Goal: Task Accomplishment & Management: Manage account settings

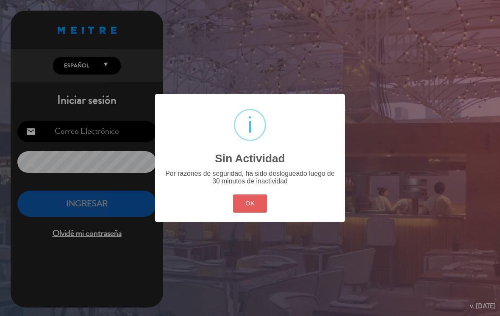
click at [247, 208] on button "OK" at bounding box center [250, 203] width 34 height 18
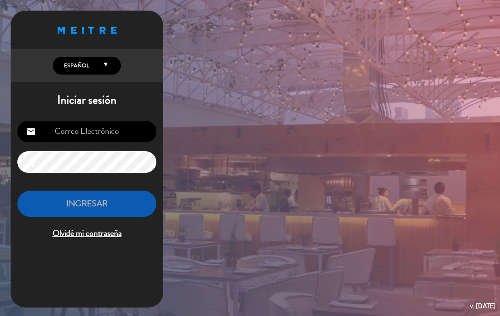
click at [69, 130] on input "email" at bounding box center [86, 132] width 139 height 22
type input "[EMAIL_ADDRESS][DOMAIN_NAME]"
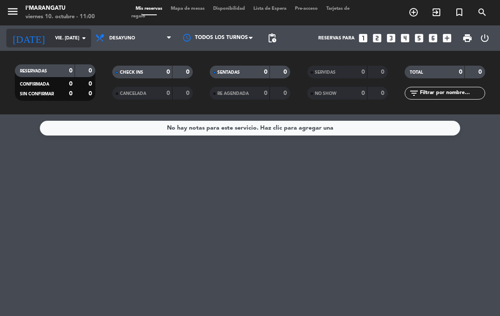
click at [76, 36] on input "vie. [DATE]" at bounding box center [82, 38] width 63 height 14
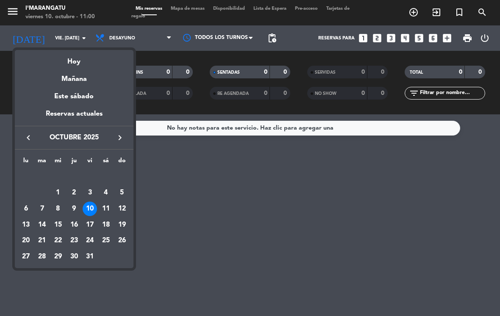
click at [91, 207] on div "10" at bounding box center [90, 209] width 14 height 14
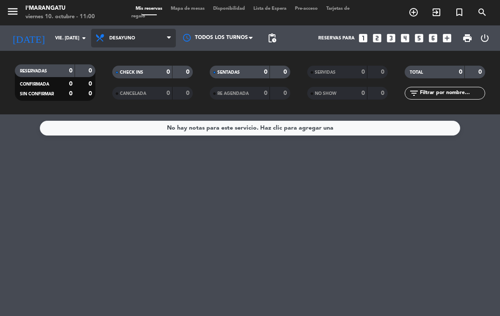
click at [169, 35] on icon at bounding box center [169, 38] width 4 height 7
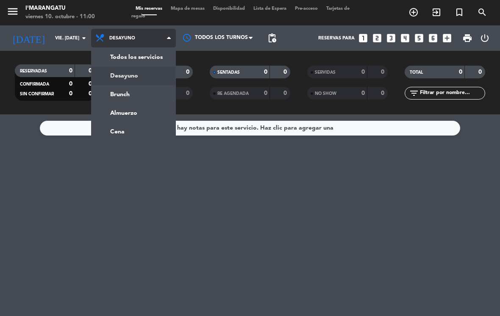
click at [133, 92] on div "menu I'marangatu viernes 10. octubre - 11:00 Mis reservas Mapa de mesas Disponi…" at bounding box center [250, 57] width 500 height 114
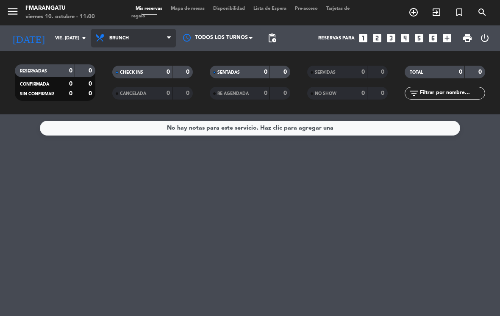
click at [168, 35] on icon at bounding box center [169, 38] width 4 height 7
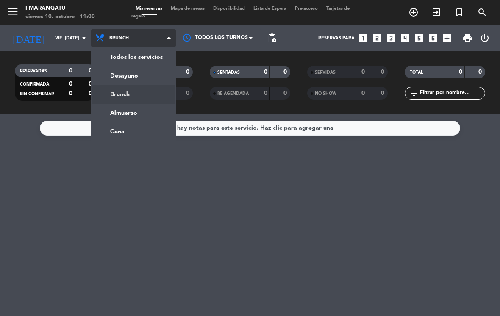
click at [137, 110] on div "menu I'marangatu viernes 10. octubre - 11:00 Mis reservas Mapa de mesas Disponi…" at bounding box center [250, 57] width 500 height 114
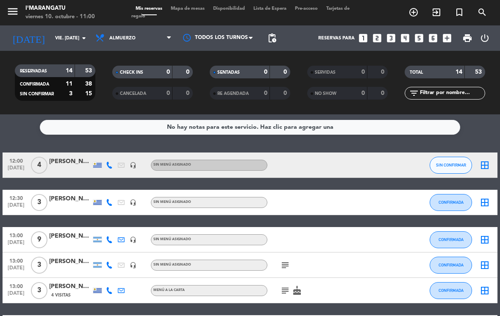
scroll to position [0, 0]
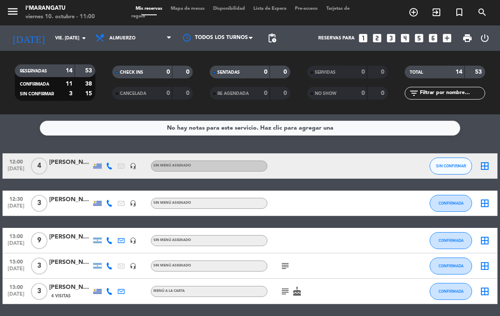
click at [431, 37] on icon "looks_6" at bounding box center [432, 38] width 11 height 11
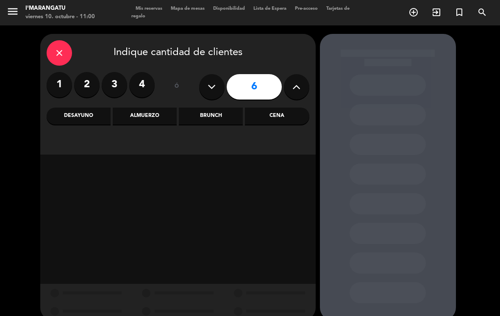
click at [138, 114] on div "Almuerzo" at bounding box center [145, 116] width 64 height 17
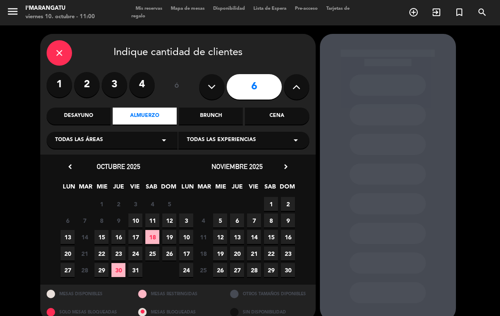
click at [139, 217] on span "10" at bounding box center [135, 220] width 14 height 14
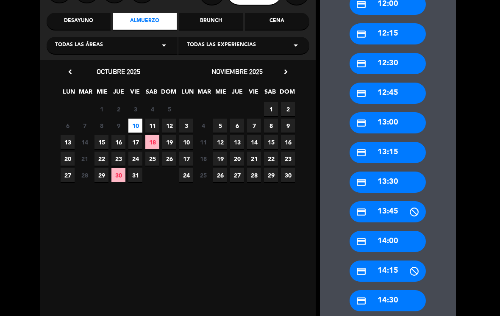
scroll to position [95, 0]
click at [393, 231] on div "credit_card 14:00" at bounding box center [387, 241] width 76 height 21
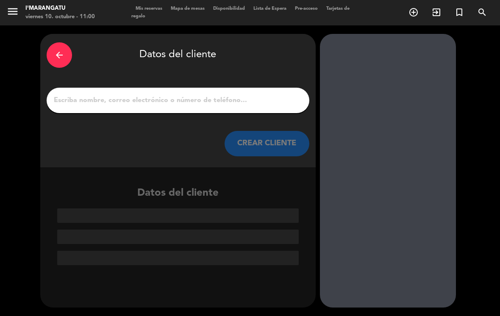
scroll to position [0, 0]
click at [256, 94] on input "1" at bounding box center [178, 100] width 250 height 12
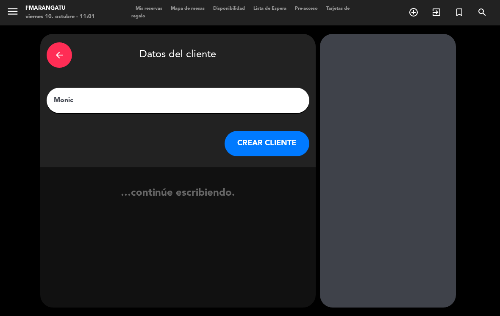
type input "[PERSON_NAME]"
click at [258, 131] on button "CREAR CLIENTE" at bounding box center [266, 143] width 85 height 25
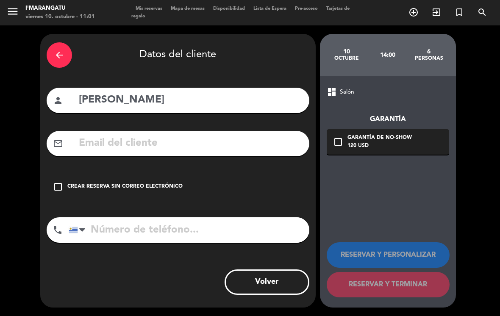
click at [58, 174] on div "check_box_outline_blank Crear reserva sin correo electrónico" at bounding box center [178, 186] width 263 height 25
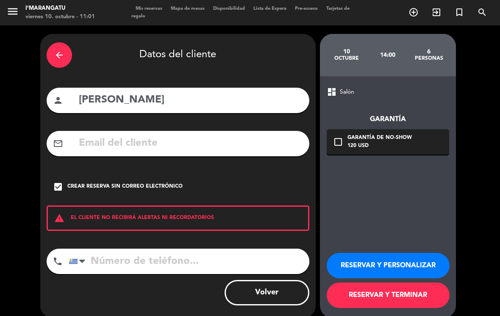
click at [127, 249] on input "tel" at bounding box center [189, 261] width 241 height 25
click at [70, 249] on div at bounding box center [78, 261] width 19 height 25
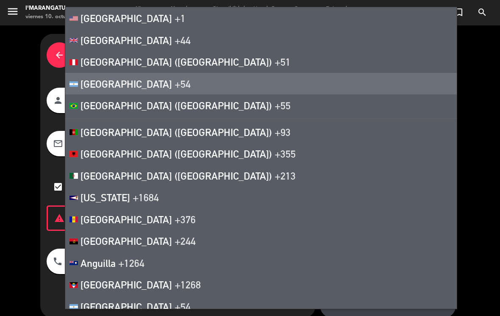
click at [151, 82] on li "[GEOGRAPHIC_DATA] +54" at bounding box center [260, 84] width 391 height 22
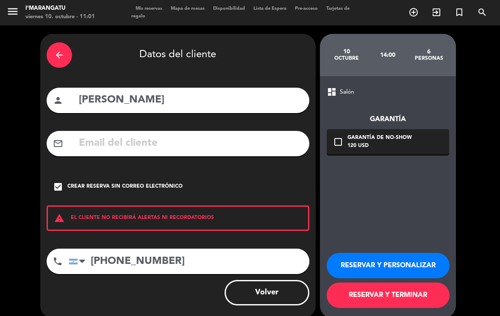
type input "[PHONE_NUMBER]"
click at [382, 283] on button "RESERVAR Y TERMINAR" at bounding box center [388, 295] width 123 height 25
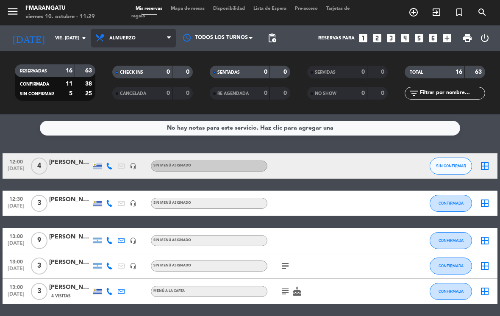
click at [132, 36] on span "Almuerzo" at bounding box center [122, 39] width 26 height 6
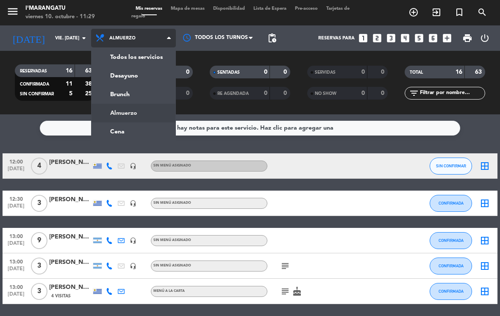
click at [147, 120] on ng-component "menu I'marangatu viernes 10. octubre - 11:29 Mis reservas Mapa de mesas Disponi…" at bounding box center [250, 158] width 500 height 316
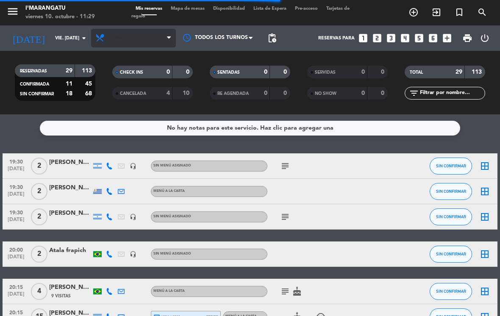
click at [143, 29] on span "Cena" at bounding box center [133, 38] width 85 height 19
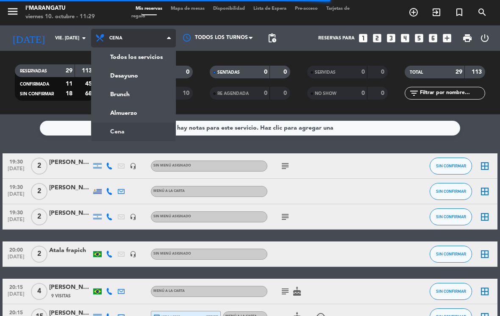
click at [130, 98] on div "menu I'marangatu viernes 10. octubre - 11:29 Mis reservas Mapa de mesas Disponi…" at bounding box center [250, 57] width 500 height 114
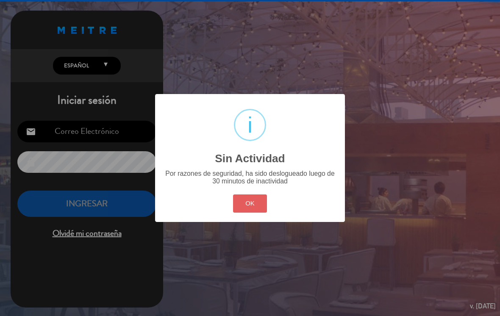
click at [258, 210] on button "OK" at bounding box center [250, 203] width 34 height 18
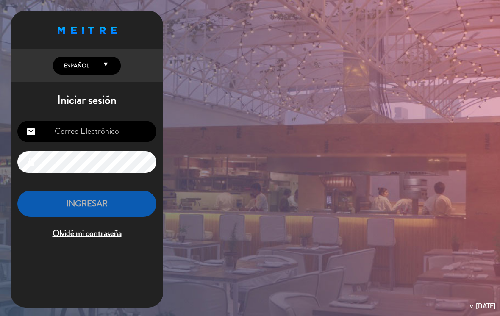
click at [128, 131] on input "email" at bounding box center [86, 132] width 139 height 22
type input "[EMAIL_ADDRESS][DOMAIN_NAME]"
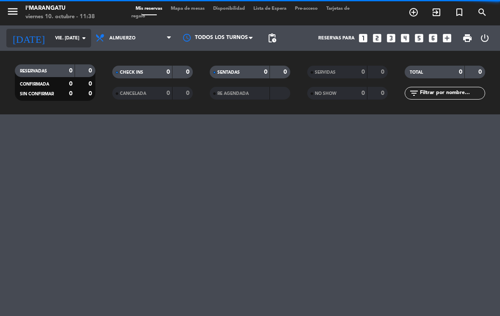
click at [61, 42] on input "vie. [DATE]" at bounding box center [82, 38] width 63 height 14
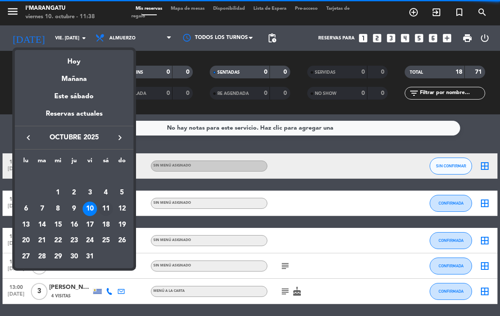
click at [105, 208] on div "11" at bounding box center [106, 209] width 14 height 14
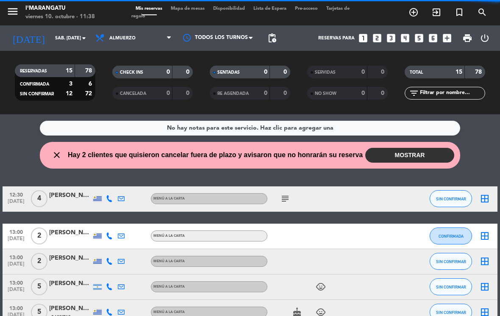
click at [415, 157] on button "MOSTRAR" at bounding box center [409, 155] width 89 height 15
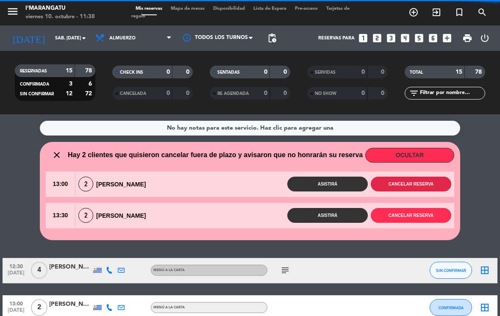
click at [402, 182] on button "Cancelar reserva" at bounding box center [411, 184] width 80 height 15
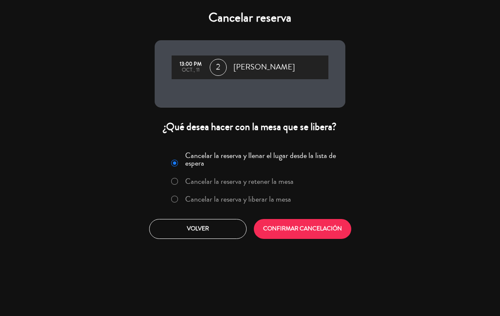
click at [263, 200] on label "Cancelar la reserva y liberar la mesa" at bounding box center [238, 199] width 106 height 8
click at [299, 232] on button "CONFIRMAR CANCELACIÓN" at bounding box center [302, 229] width 97 height 20
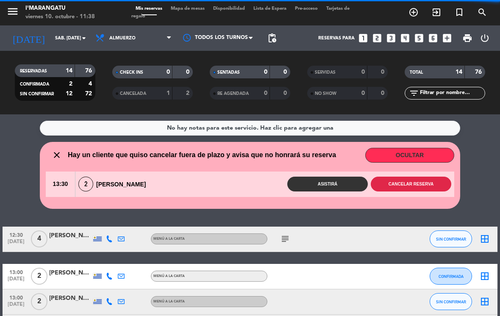
click at [416, 186] on button "Cancelar reserva" at bounding box center [411, 184] width 80 height 15
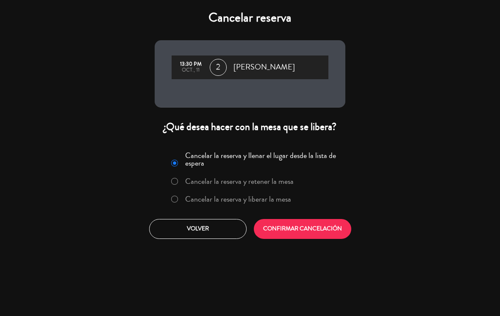
click at [275, 196] on label "Cancelar la reserva y liberar la mesa" at bounding box center [238, 199] width 106 height 8
click at [321, 231] on button "CONFIRMAR CANCELACIÓN" at bounding box center [302, 229] width 97 height 20
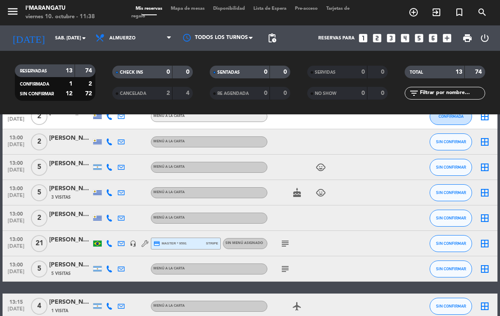
scroll to position [83, 0]
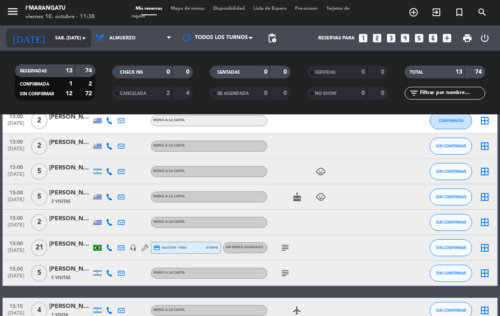
click at [69, 40] on input "sáb. [DATE]" at bounding box center [82, 38] width 63 height 14
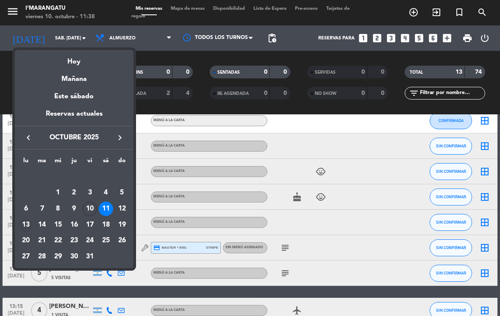
click at [29, 224] on div "13" at bounding box center [26, 225] width 14 height 14
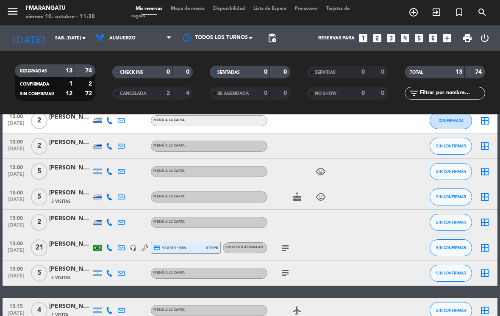
type input "lun. [DATE]"
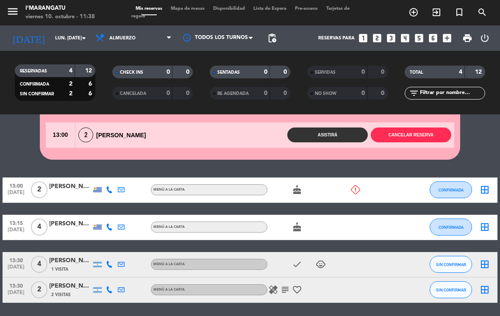
scroll to position [48, 0]
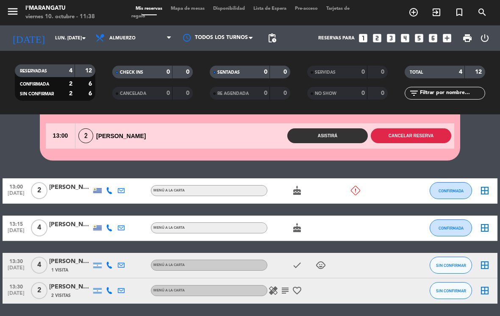
click at [417, 140] on button "Cancelar reserva" at bounding box center [411, 135] width 80 height 15
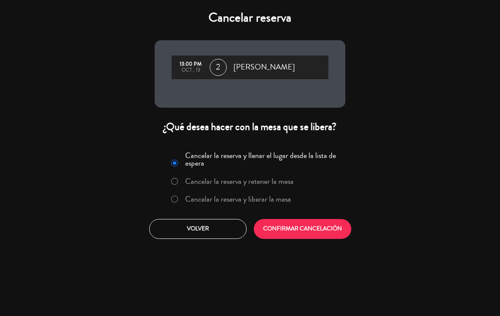
click at [265, 202] on label "Cancelar la reserva y liberar la mesa" at bounding box center [238, 199] width 106 height 8
click at [313, 231] on button "CONFIRMAR CANCELACIÓN" at bounding box center [302, 229] width 97 height 20
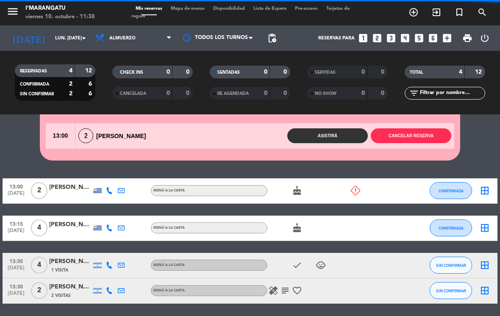
scroll to position [0, 0]
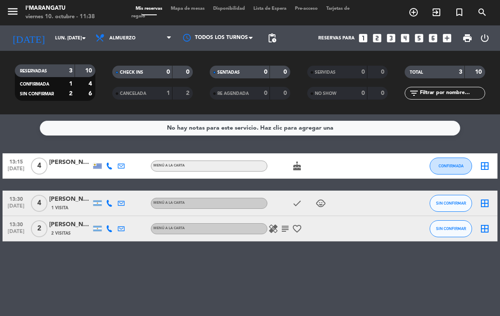
click at [413, 38] on icon "looks_5" at bounding box center [418, 38] width 11 height 11
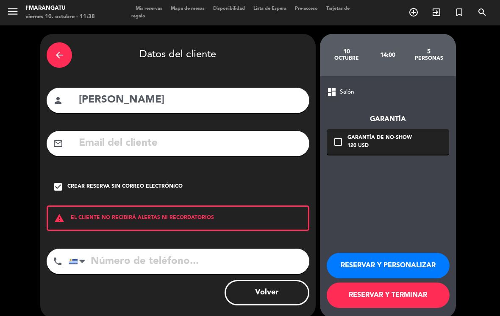
click at [59, 53] on icon "arrow_back" at bounding box center [59, 55] width 10 height 10
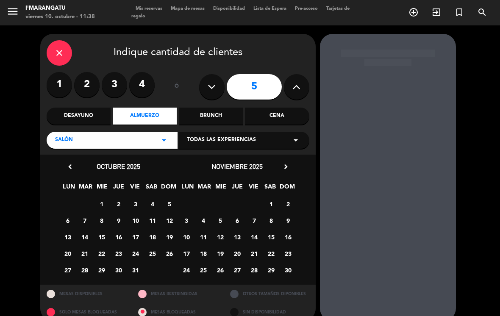
click at [61, 56] on icon "close" at bounding box center [59, 53] width 10 height 10
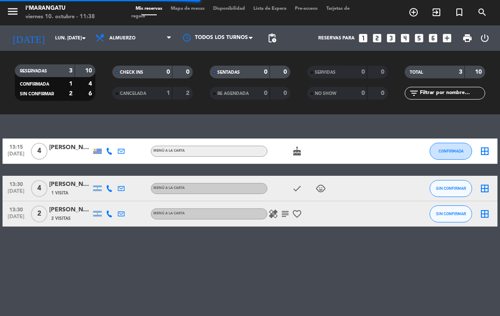
click at [410, 37] on icon "looks_4" at bounding box center [404, 38] width 11 height 11
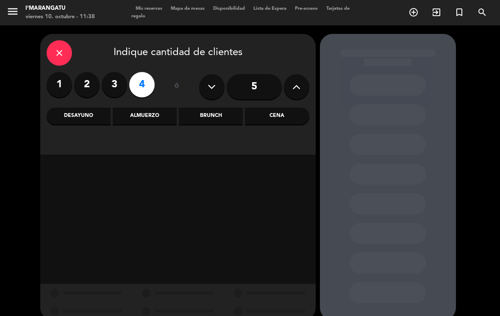
click at [263, 82] on input "5" at bounding box center [254, 86] width 55 height 25
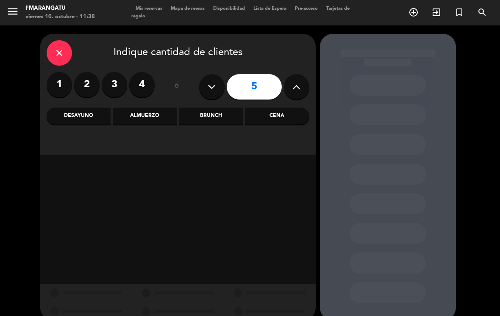
click at [147, 117] on div "Almuerzo" at bounding box center [145, 116] width 64 height 17
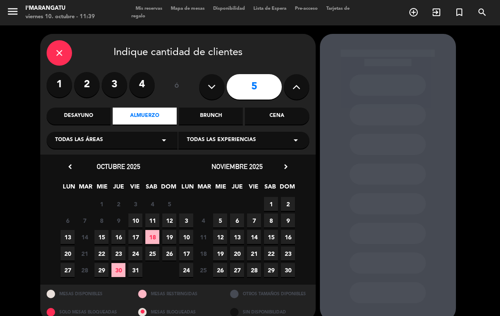
click at [68, 233] on span "13" at bounding box center [68, 237] width 14 height 14
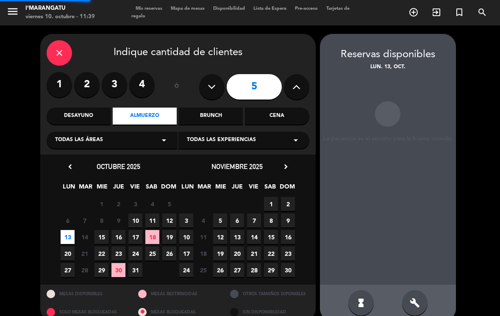
scroll to position [0, 0]
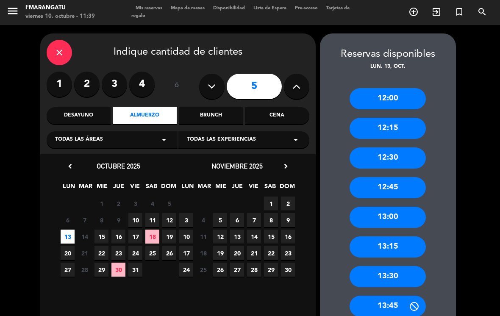
click at [395, 211] on div "13:00" at bounding box center [387, 217] width 76 height 21
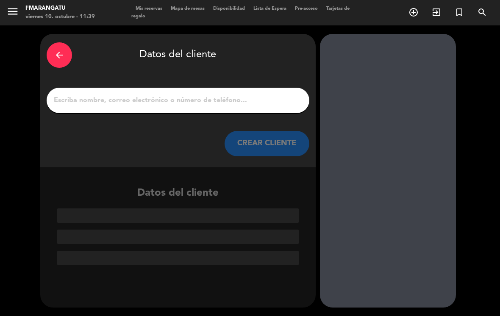
scroll to position [0, 0]
click at [203, 94] on input "1" at bounding box center [178, 100] width 250 height 12
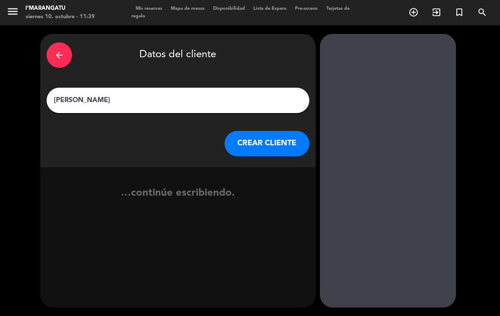
type input "[PERSON_NAME]"
click at [260, 142] on button "CREAR CLIENTE" at bounding box center [266, 143] width 85 height 25
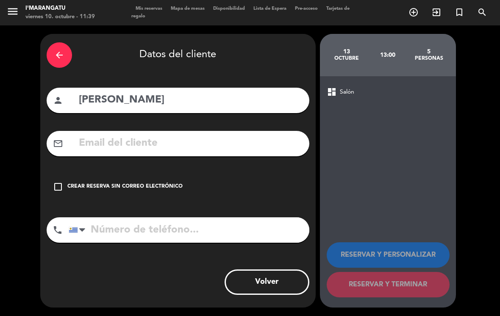
click at [56, 182] on icon "check_box_outline_blank" at bounding box center [58, 187] width 10 height 10
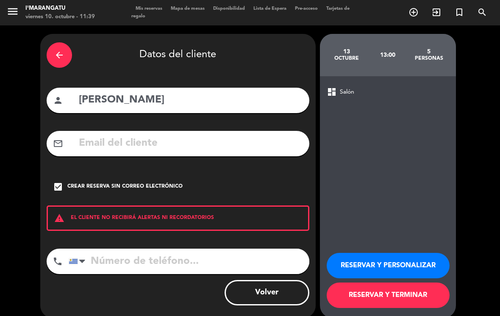
click at [191, 91] on input "[PERSON_NAME]" at bounding box center [190, 99] width 225 height 17
type input "[PERSON_NAME] [PERSON_NAME]"
click at [120, 251] on input "tel" at bounding box center [189, 261] width 241 height 25
click at [374, 253] on button "RESERVAR Y PERSONALIZAR" at bounding box center [388, 265] width 123 height 25
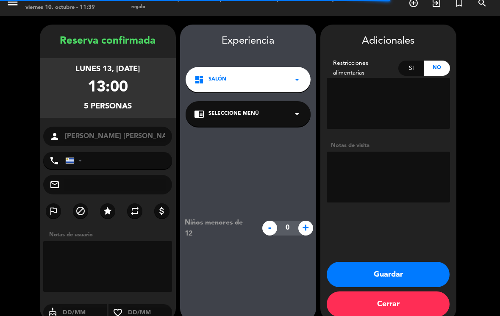
scroll to position [9, 0]
click at [384, 153] on textarea at bounding box center [388, 177] width 123 height 51
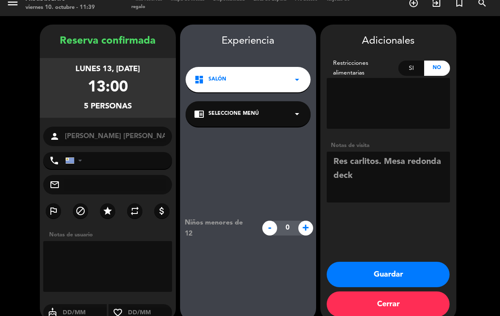
type textarea "Res carlitos. Mesa redonda deck"
click at [410, 265] on button "Guardar" at bounding box center [388, 274] width 123 height 25
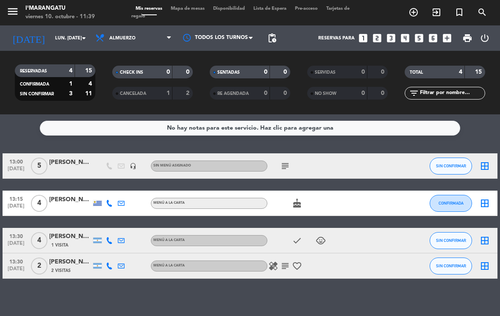
click at [66, 167] on div at bounding box center [70, 170] width 42 height 7
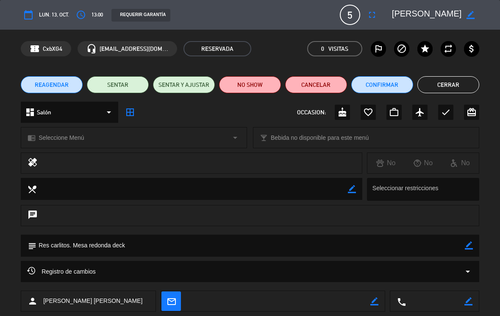
click at [424, 50] on icon "star" at bounding box center [425, 49] width 10 height 10
click at [453, 92] on button "Cerrar" at bounding box center [448, 84] width 62 height 17
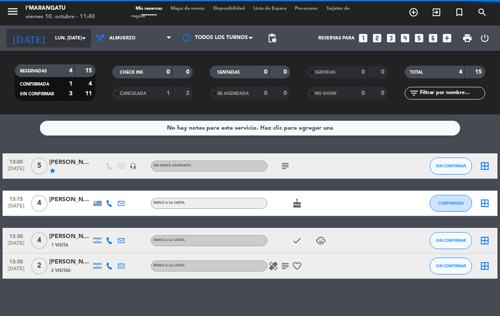
click at [78, 31] on input "lun. [DATE]" at bounding box center [82, 38] width 63 height 14
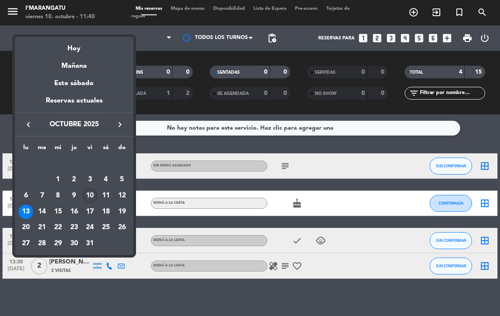
click at [94, 196] on div "10" at bounding box center [90, 195] width 14 height 14
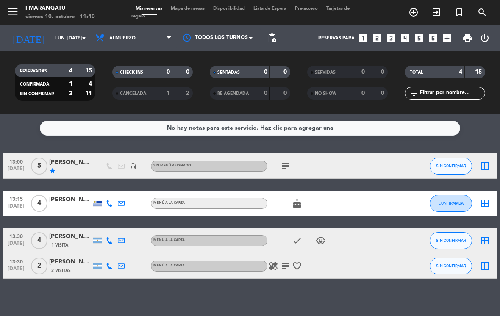
type input "vie. [DATE]"
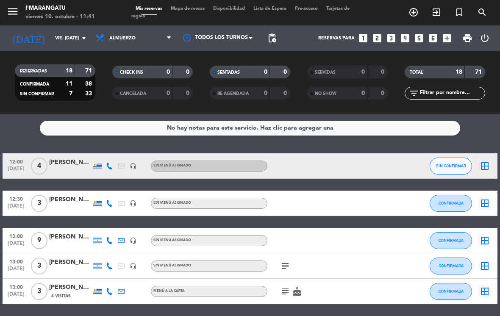
click at [402, 33] on icon "looks_4" at bounding box center [404, 38] width 11 height 11
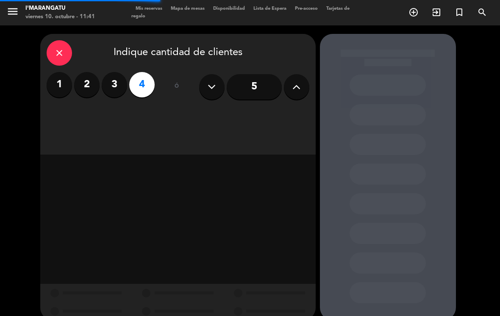
click at [304, 78] on button at bounding box center [296, 86] width 25 height 25
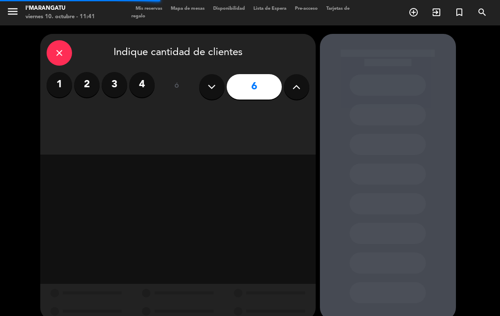
click at [297, 80] on icon at bounding box center [296, 86] width 8 height 13
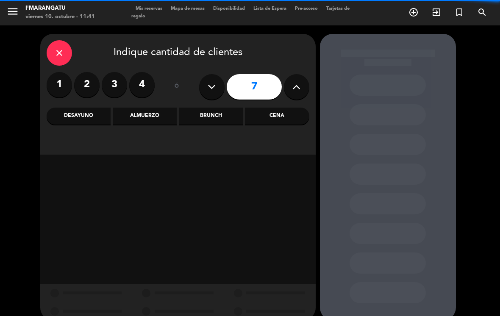
click at [295, 80] on icon at bounding box center [296, 86] width 8 height 13
type input "8"
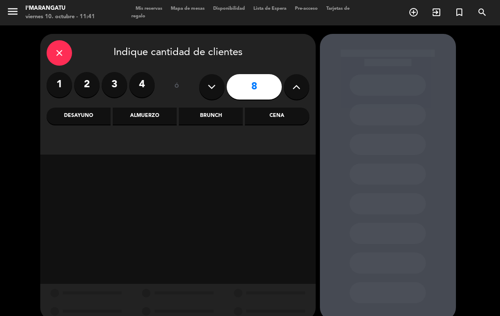
click at [147, 108] on div "Almuerzo" at bounding box center [145, 116] width 64 height 17
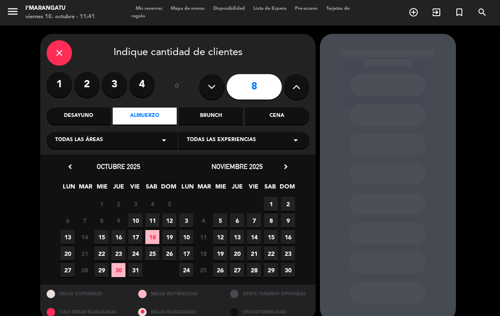
click at [152, 213] on span "11" at bounding box center [152, 220] width 14 height 14
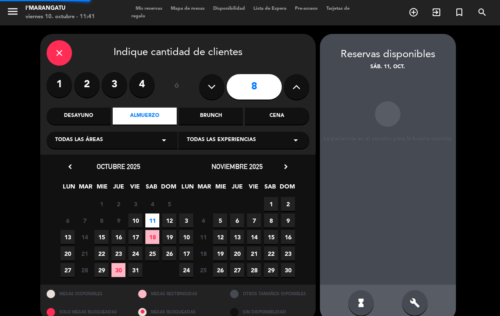
scroll to position [0, 0]
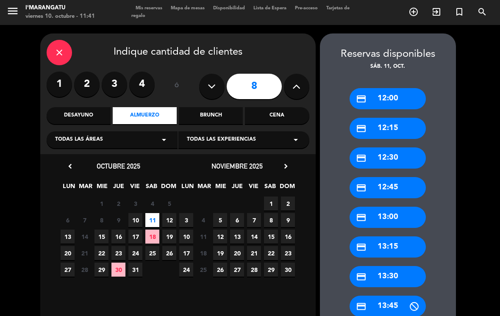
click at [395, 207] on div "credit_card 13:00" at bounding box center [387, 217] width 76 height 21
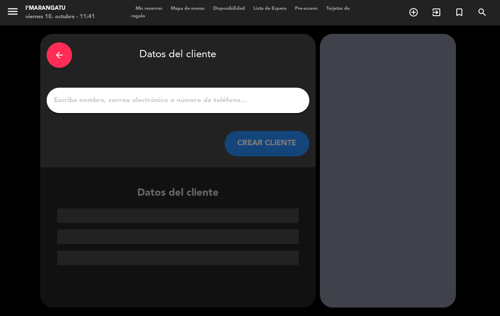
click at [200, 94] on input "1" at bounding box center [178, 100] width 250 height 12
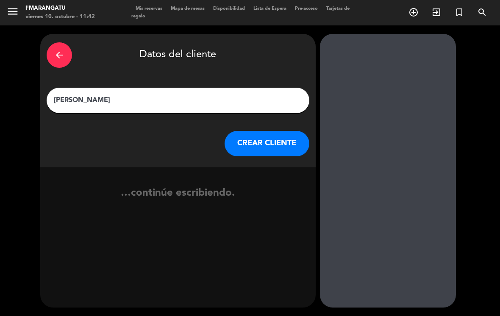
type input "[PERSON_NAME]"
click at [254, 131] on button "CREAR CLIENTE" at bounding box center [266, 143] width 85 height 25
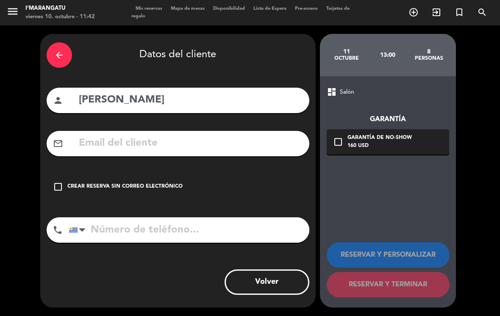
click at [58, 182] on icon "check_box_outline_blank" at bounding box center [58, 187] width 10 height 10
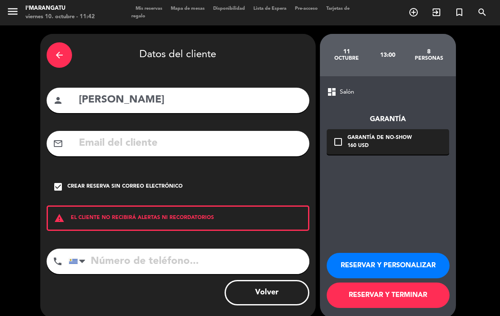
click at [234, 249] on input "tel" at bounding box center [189, 261] width 241 height 25
type input "[PHONE_NUMBER]"
click at [407, 253] on button "RESERVAR Y PERSONALIZAR" at bounding box center [388, 265] width 123 height 25
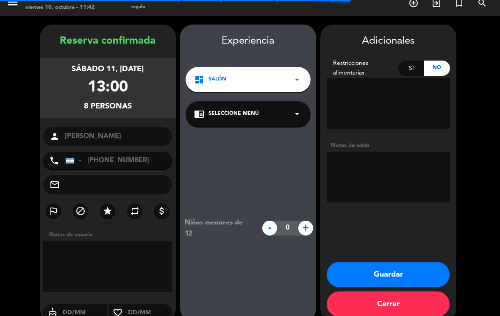
scroll to position [9, 0]
click at [394, 262] on button "Guardar" at bounding box center [388, 274] width 123 height 25
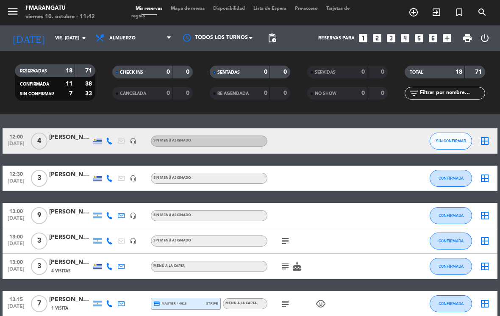
scroll to position [26, 0]
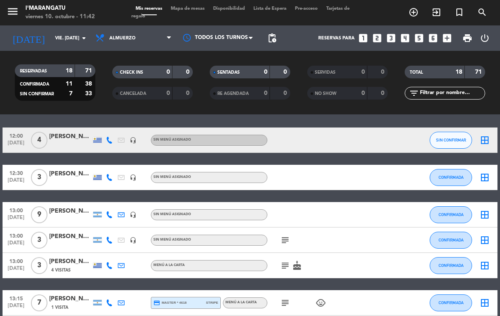
click at [396, 33] on icon "looks_3" at bounding box center [390, 38] width 11 height 11
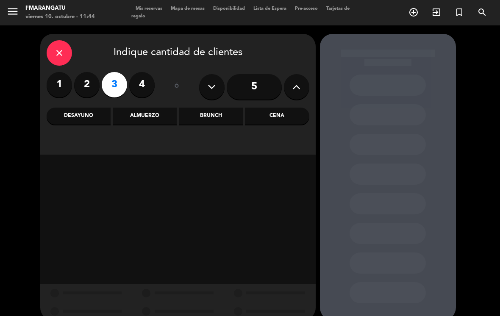
click at [66, 40] on div "close" at bounding box center [59, 52] width 25 height 25
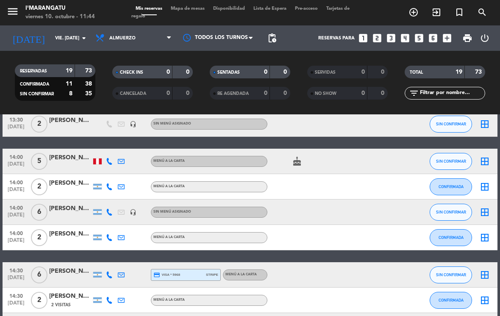
scroll to position [343, 0]
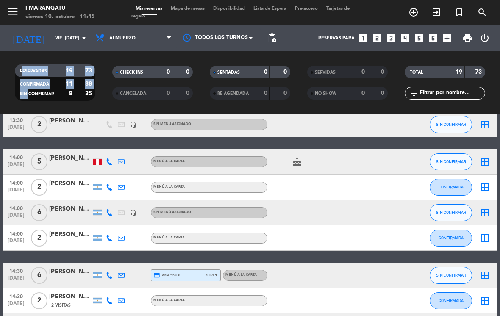
click at [339, 122] on div at bounding box center [349, 124] width 23 height 25
click at [381, 130] on div "12:00 [DATE] 4 [PERSON_NAME] headset_mic Sin menú asignado SIN CONFIRMAR border…" at bounding box center [250, 93] width 495 height 566
click at [409, 33] on icon "looks_4" at bounding box center [404, 38] width 11 height 11
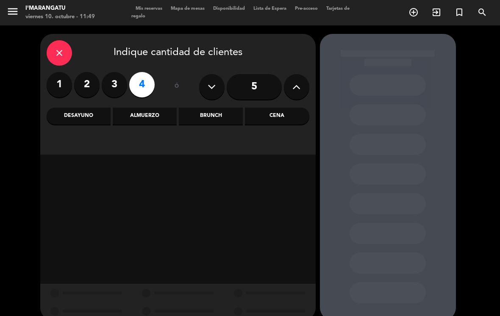
click at [138, 108] on div "Almuerzo" at bounding box center [145, 116] width 64 height 17
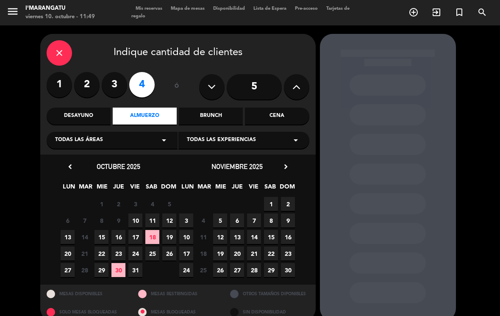
click at [155, 213] on span "11" at bounding box center [152, 220] width 14 height 14
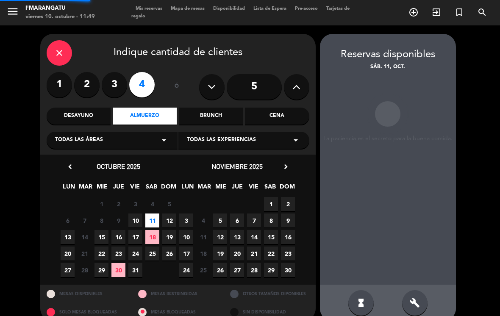
scroll to position [0, 0]
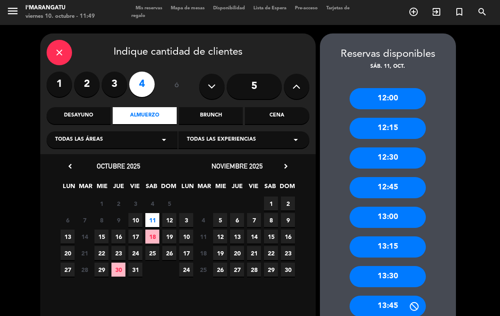
click at [399, 207] on div "13:00" at bounding box center [387, 217] width 76 height 21
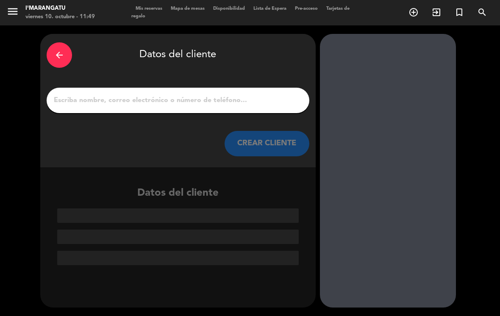
click at [161, 94] on input "1" at bounding box center [178, 100] width 250 height 12
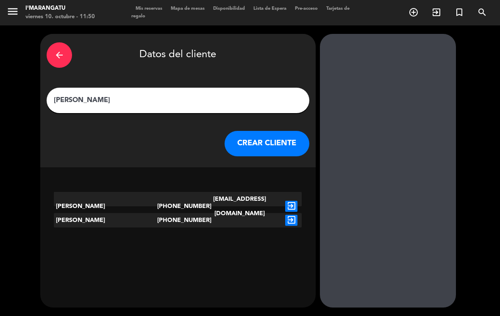
type input "[PERSON_NAME]"
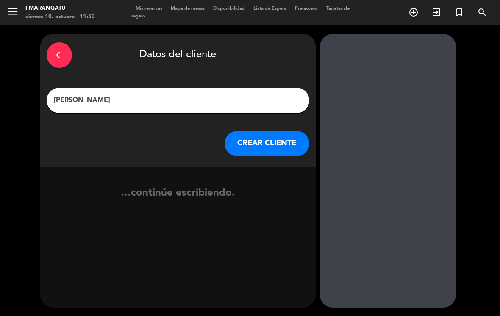
click at [265, 131] on button "CREAR CLIENTE" at bounding box center [266, 143] width 85 height 25
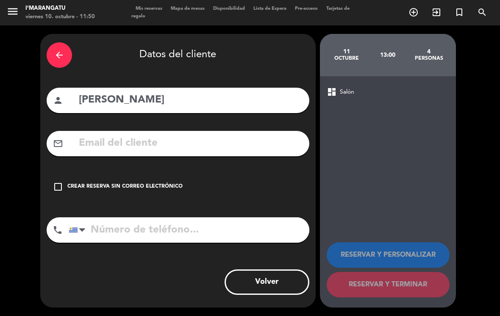
click at [50, 177] on div "check_box_outline_blank Crear reserva sin correo electrónico" at bounding box center [178, 186] width 263 height 25
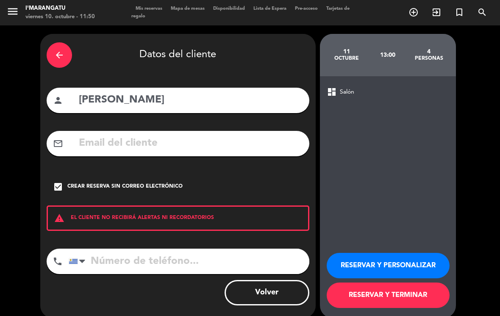
click at [167, 249] on input "tel" at bounding box center [189, 261] width 241 height 25
type input "[PHONE_NUMBER]"
click at [413, 256] on button "RESERVAR Y PERSONALIZAR" at bounding box center [388, 265] width 123 height 25
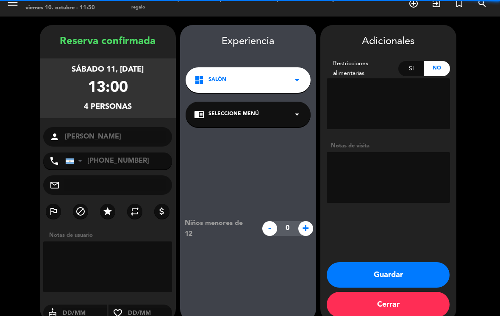
scroll to position [9, 0]
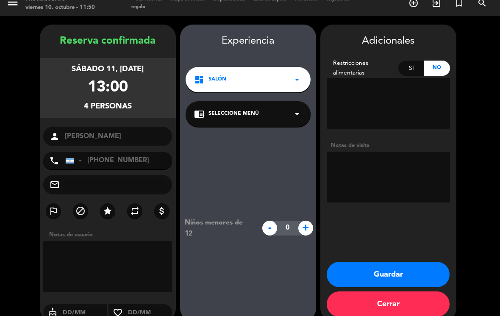
click at [413, 262] on button "Guardar" at bounding box center [388, 274] width 123 height 25
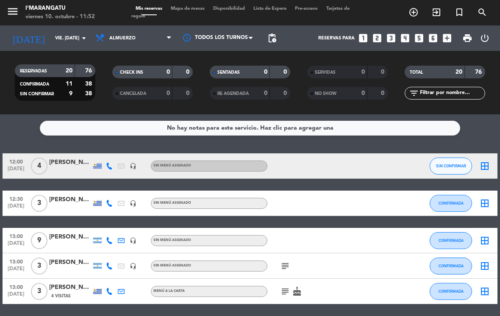
click at [424, 25] on div "Reservas para looks_one looks_two looks_3 looks_4 looks_5 looks_6 add_box" at bounding box center [367, 37] width 175 height 25
click at [415, 33] on icon "looks_5" at bounding box center [418, 38] width 11 height 11
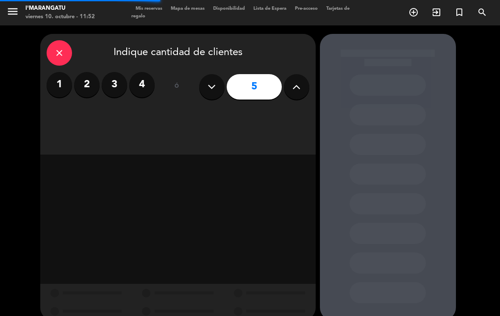
click at [256, 80] on input "5" at bounding box center [254, 86] width 55 height 25
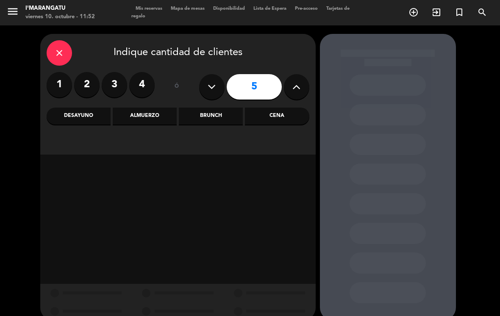
click at [288, 108] on div "Cena" at bounding box center [277, 116] width 64 height 17
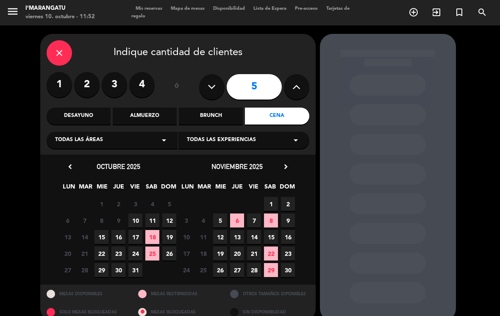
click at [155, 213] on span "11" at bounding box center [152, 220] width 14 height 14
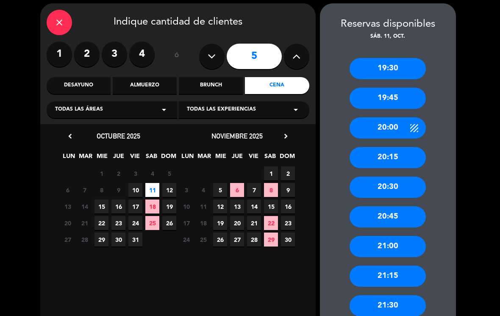
scroll to position [31, 0]
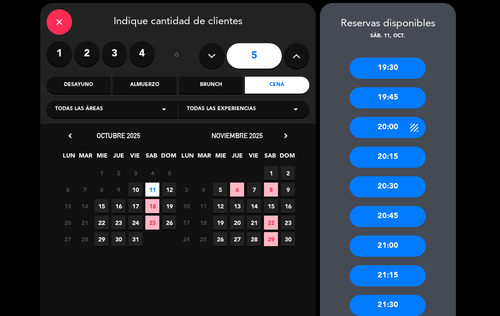
click at [392, 236] on div "21:00" at bounding box center [387, 246] width 76 height 21
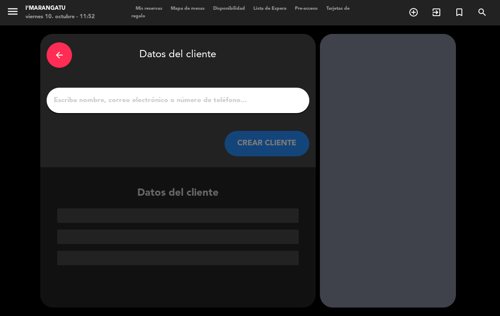
click at [214, 94] on input "1" at bounding box center [178, 100] width 250 height 12
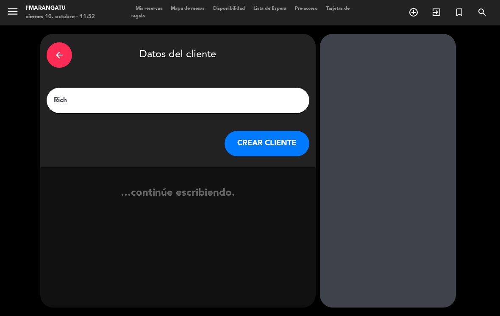
type input "Richi"
click at [277, 131] on button "CREAR CLIENTE" at bounding box center [266, 143] width 85 height 25
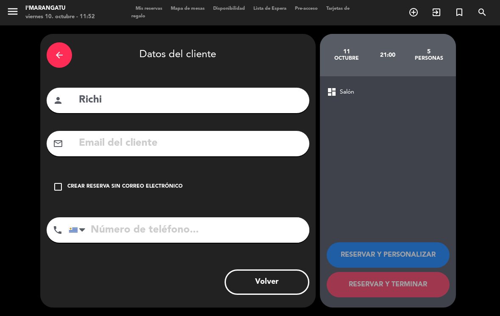
click at [59, 182] on icon "check_box_outline_blank" at bounding box center [58, 187] width 10 height 10
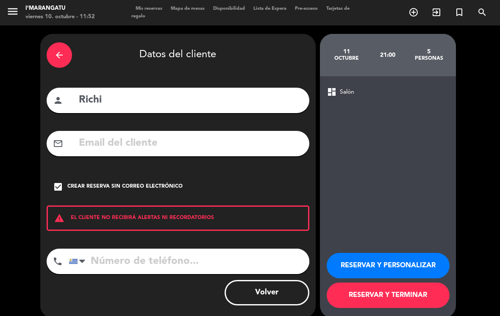
click at [392, 258] on button "RESERVAR Y PERSONALIZAR" at bounding box center [388, 265] width 123 height 25
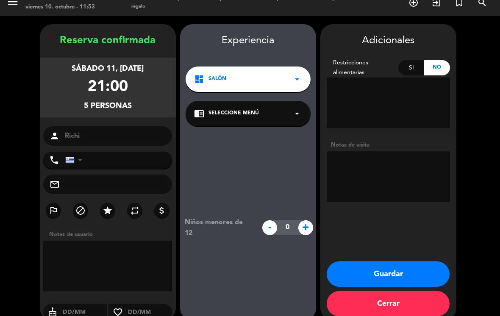
scroll to position [9, 0]
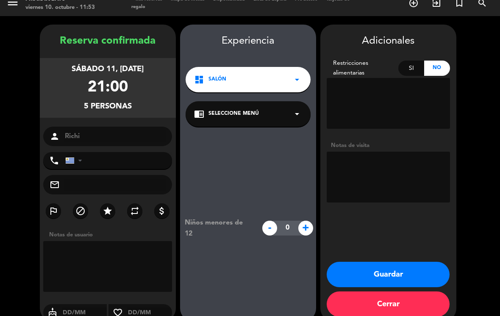
click at [109, 206] on icon "star" at bounding box center [108, 211] width 10 height 10
click at [398, 262] on button "Guardar" at bounding box center [388, 274] width 123 height 25
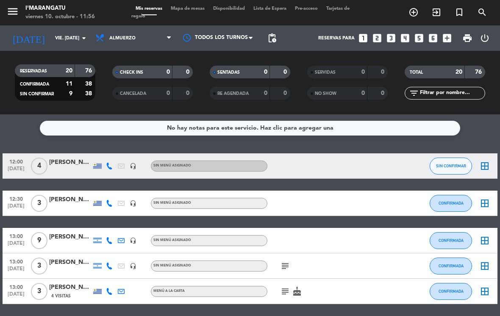
click at [367, 33] on icon "looks_one" at bounding box center [362, 38] width 11 height 11
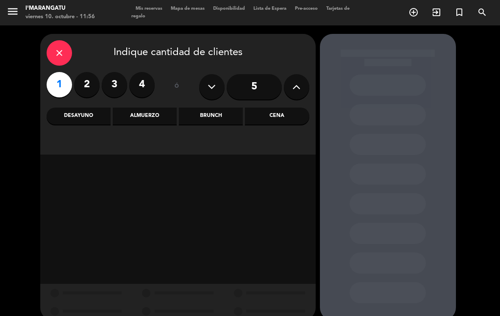
click at [89, 72] on label "2" at bounding box center [86, 84] width 25 height 25
click at [278, 108] on div "Cena" at bounding box center [277, 116] width 64 height 17
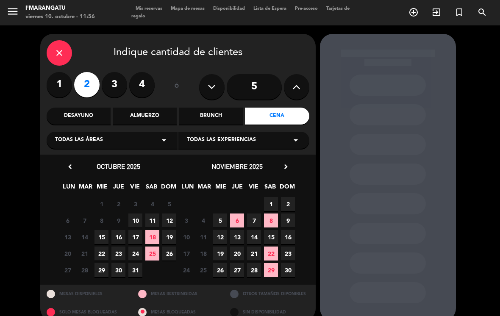
click at [141, 213] on span "10" at bounding box center [135, 220] width 14 height 14
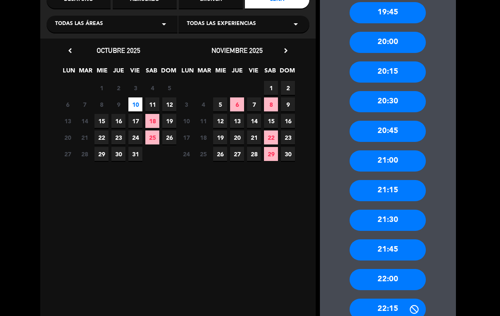
scroll to position [116, 0]
click at [403, 180] on div "21:15" at bounding box center [387, 190] width 76 height 21
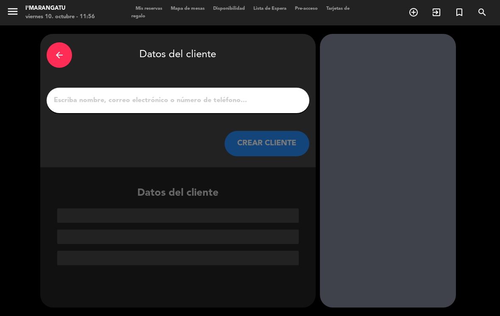
scroll to position [0, 0]
click at [233, 94] on input "1" at bounding box center [178, 100] width 250 height 12
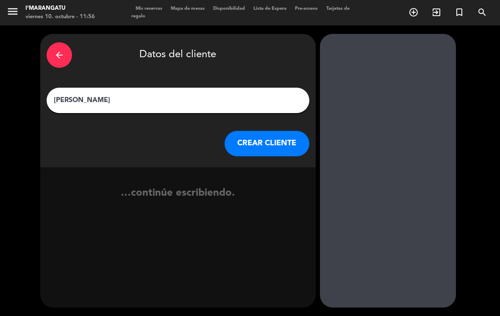
type input "[PERSON_NAME]"
click at [268, 131] on button "CREAR CLIENTE" at bounding box center [266, 143] width 85 height 25
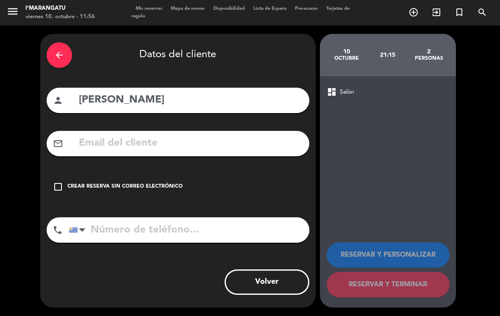
click at [74, 183] on div "Crear reserva sin correo electrónico" at bounding box center [124, 187] width 115 height 8
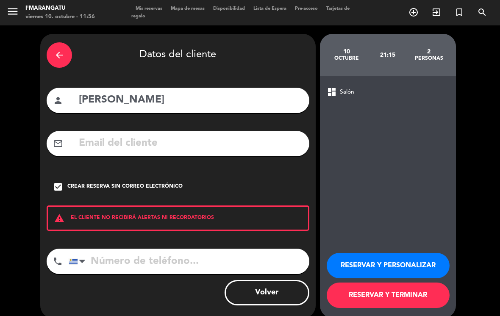
click at [149, 249] on input "tel" at bounding box center [189, 261] width 241 height 25
type input "098556894"
click at [398, 256] on button "RESERVAR Y PERSONALIZAR" at bounding box center [388, 265] width 123 height 25
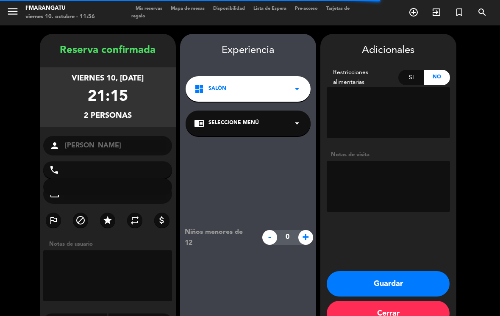
type input "[PHONE_NUMBER]"
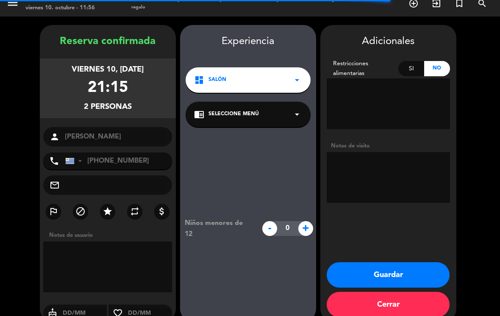
scroll to position [9, 0]
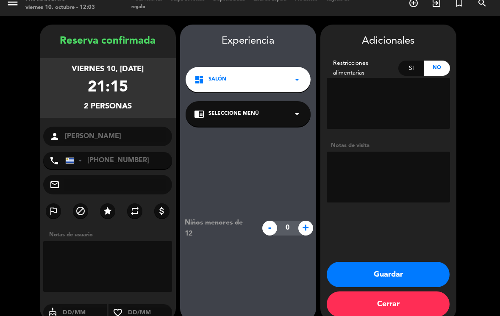
click at [395, 262] on button "Guardar" at bounding box center [388, 274] width 123 height 25
click at [396, 262] on button "Guardar" at bounding box center [388, 274] width 123 height 25
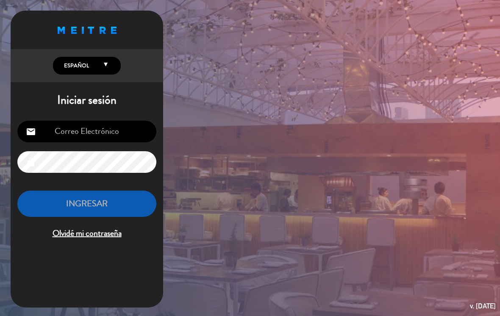
click at [121, 126] on input "email" at bounding box center [86, 132] width 139 height 22
type input "[EMAIL_ADDRESS][DOMAIN_NAME]"
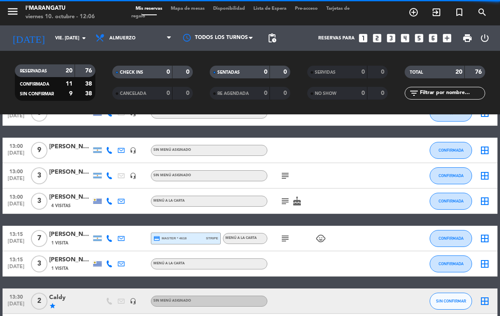
scroll to position [97, 0]
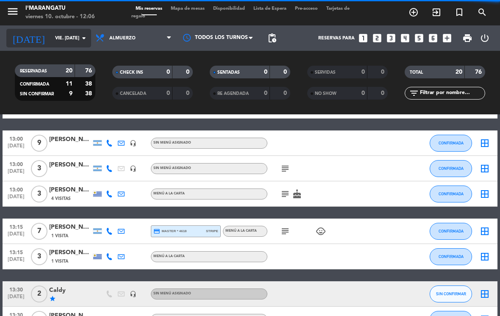
click at [76, 33] on input "vie. [DATE]" at bounding box center [82, 38] width 63 height 14
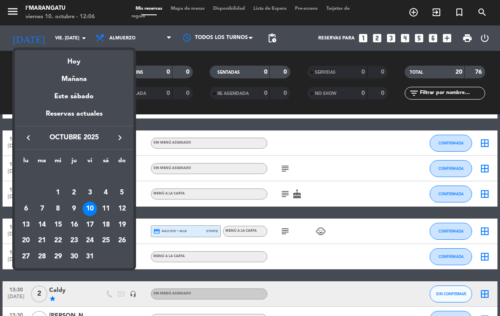
click at [79, 42] on div at bounding box center [250, 158] width 500 height 316
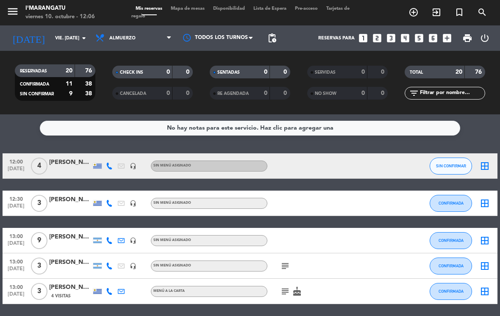
scroll to position [0, 0]
click at [57, 35] on input "vie. [DATE]" at bounding box center [82, 38] width 63 height 14
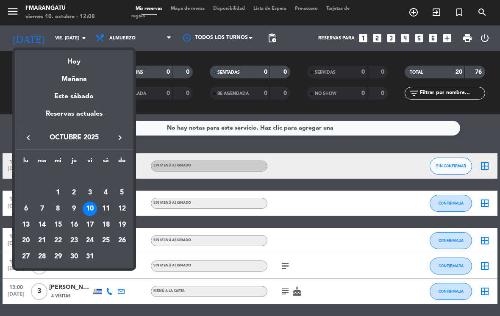
click at [105, 208] on div "11" at bounding box center [106, 209] width 14 height 14
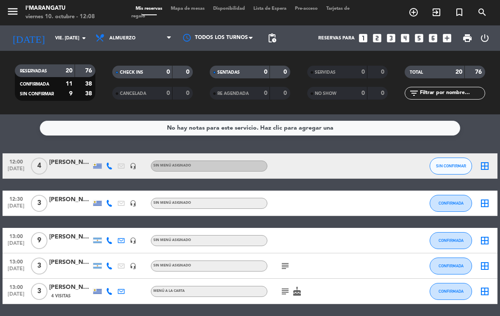
type input "sáb. [DATE]"
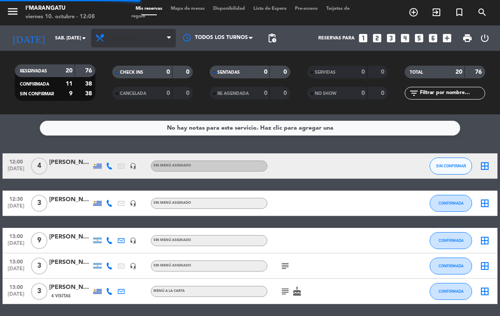
click at [140, 39] on span "Almuerzo" at bounding box center [133, 38] width 85 height 19
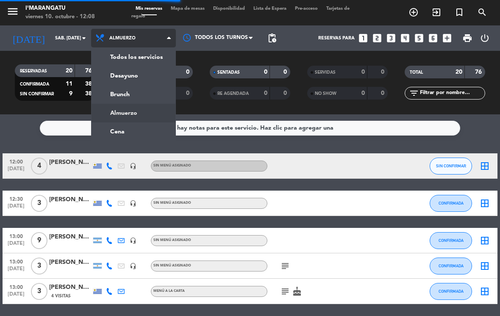
click at [141, 138] on ng-component "menu I'marangatu viernes 10. octubre - 12:08 Mis reservas Mapa de mesas Disponi…" at bounding box center [250, 158] width 500 height 316
